Goal: Book appointment/travel/reservation

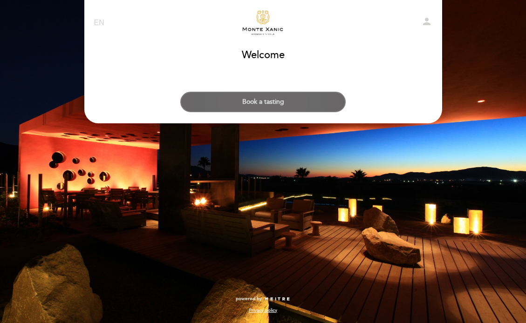
click at [275, 101] on button "Book a tasting" at bounding box center [262, 102] width 165 height 20
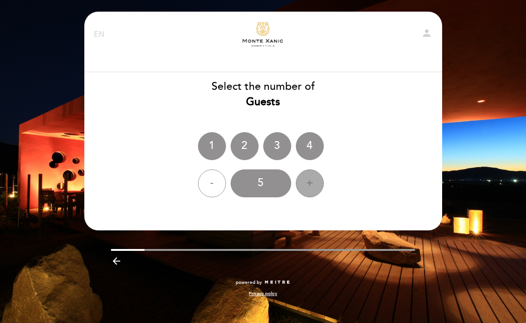
click at [310, 184] on div "+" at bounding box center [310, 184] width 28 height 28
click at [272, 191] on div "6" at bounding box center [261, 184] width 61 height 28
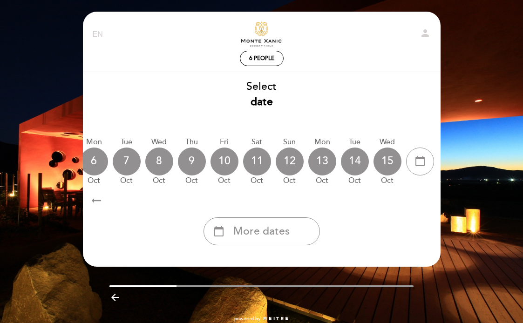
scroll to position [0, 274]
click at [412, 169] on div "calendar_today" at bounding box center [420, 162] width 28 height 28
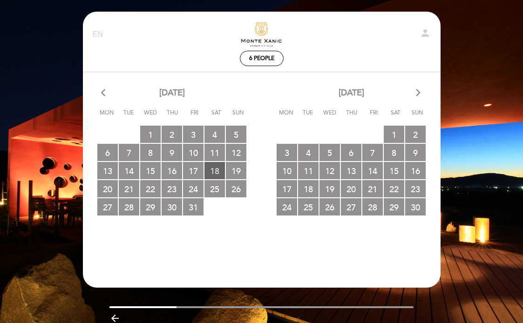
click at [213, 173] on span "18 RESERVATIONS AVAILABLE" at bounding box center [215, 170] width 20 height 17
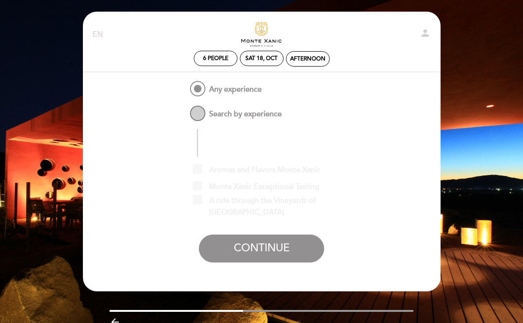
click at [203, 115] on span "Search by experience" at bounding box center [235, 110] width 94 height 12
click at [185, 110] on input "Search by experience" at bounding box center [182, 107] width 6 height 6
radio input "false"
radio input "true"
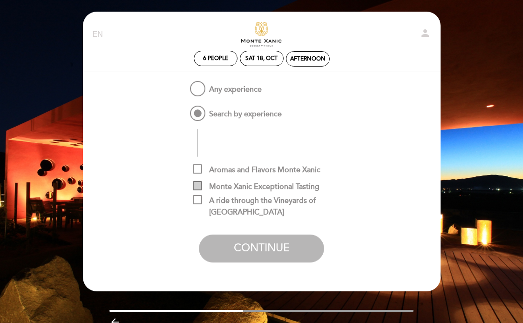
click at [200, 184] on span "Monte Xanic Exceptional Tasting" at bounding box center [256, 187] width 127 height 12
click at [199, 184] on input "Monte Xanic Exceptional Tasting" at bounding box center [196, 184] width 6 height 6
checkbox input "true"
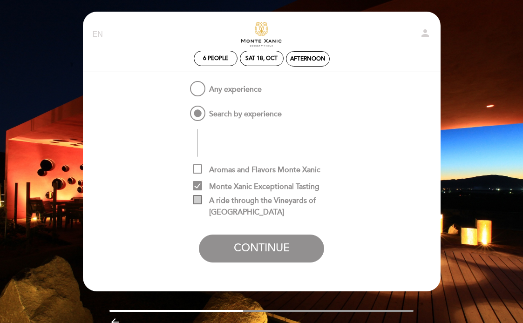
click at [201, 200] on span "A ride through the Vineyards of [GEOGRAPHIC_DATA]" at bounding box center [268, 201] width 151 height 12
click at [199, 200] on input "A ride through the Vineyards of [GEOGRAPHIC_DATA]" at bounding box center [196, 198] width 6 height 6
checkbox input "true"
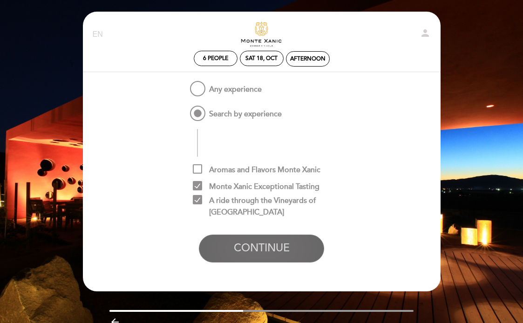
click at [223, 239] on button "CONTINUE" at bounding box center [261, 249] width 125 height 28
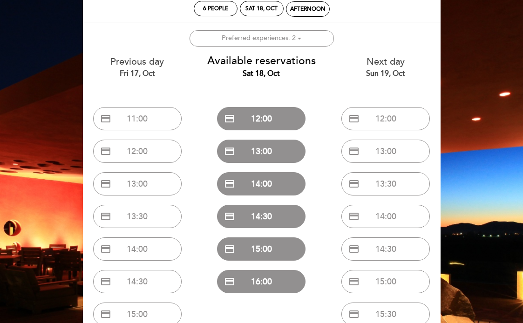
scroll to position [53, 0]
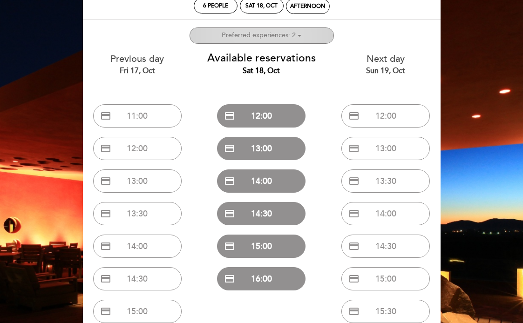
click at [295, 36] on ng-container "Preferred experiences: 2" at bounding box center [259, 35] width 74 height 8
checkbox input "true"
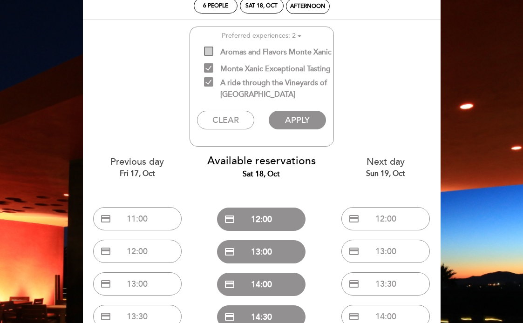
click at [208, 47] on span "Aromas and Flavors Monte Xanic" at bounding box center [268, 53] width 128 height 12
click at [208, 47] on input "Aromas and Flavors Monte Xanic" at bounding box center [207, 50] width 6 height 6
checkbox input "true"
click at [287, 130] on button "APPLY" at bounding box center [297, 120] width 57 height 19
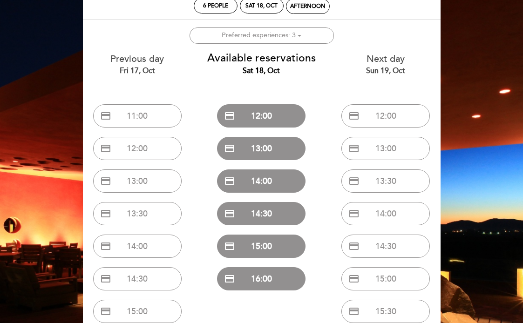
click at [278, 162] on div "credit_card 13:00" at bounding box center [261, 148] width 110 height 33
click at [274, 184] on button "credit_card 14:00" at bounding box center [261, 181] width 89 height 23
